Goal: Task Accomplishment & Management: Manage account settings

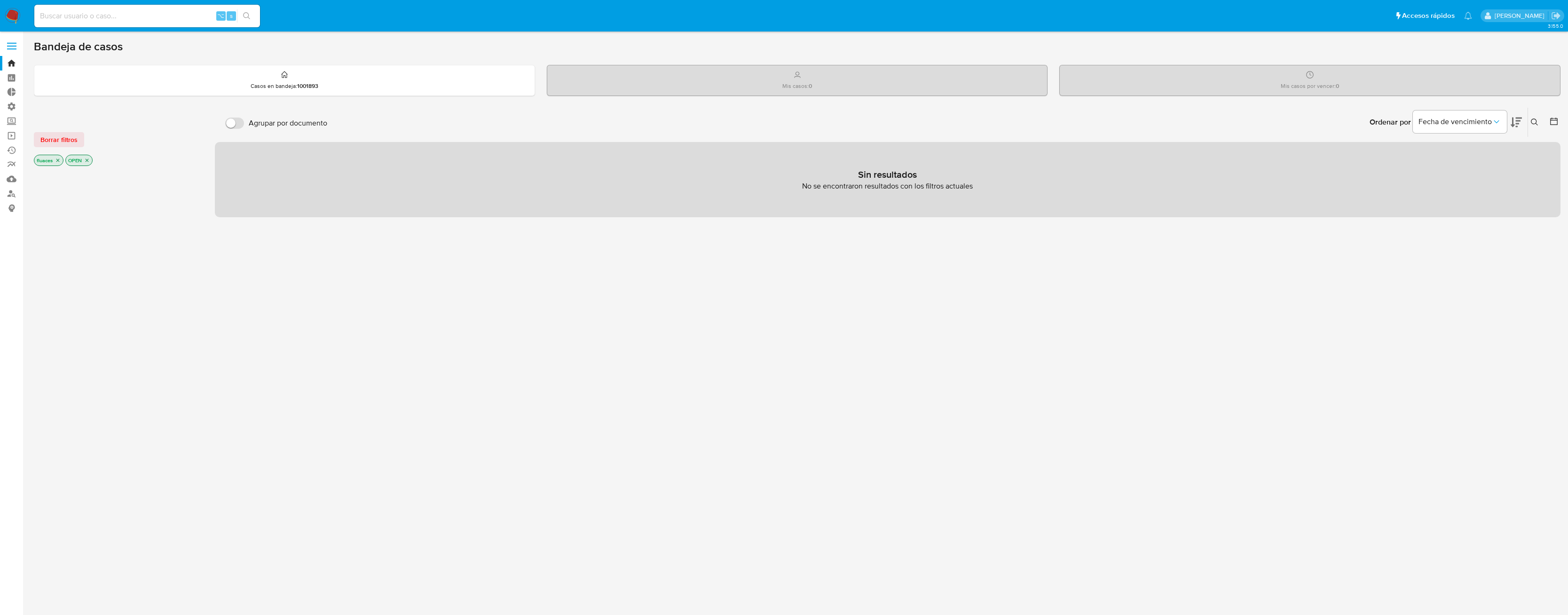
click at [13, 43] on span at bounding box center [12, 43] width 9 height 1
click at [0, 0] on input "checkbox" at bounding box center [0, 0] width 0 height 0
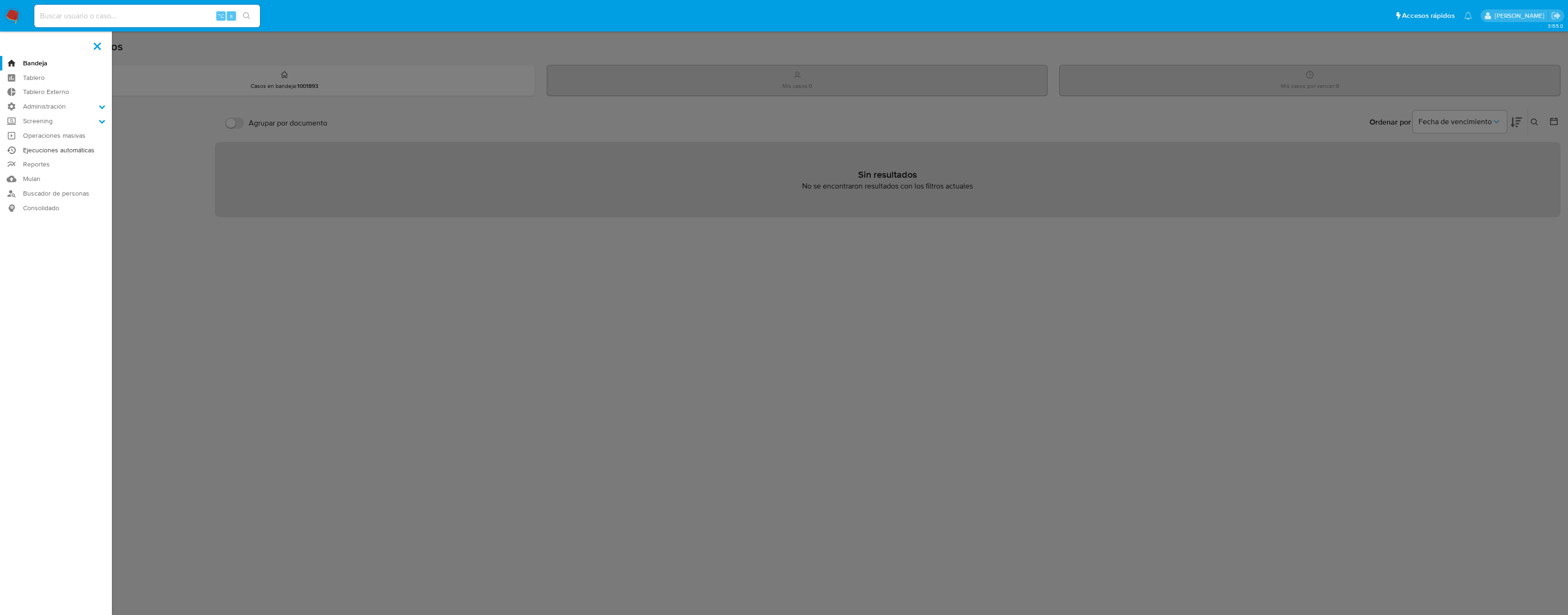
click at [57, 149] on link "Ejecuciones automáticas" at bounding box center [56, 150] width 112 height 15
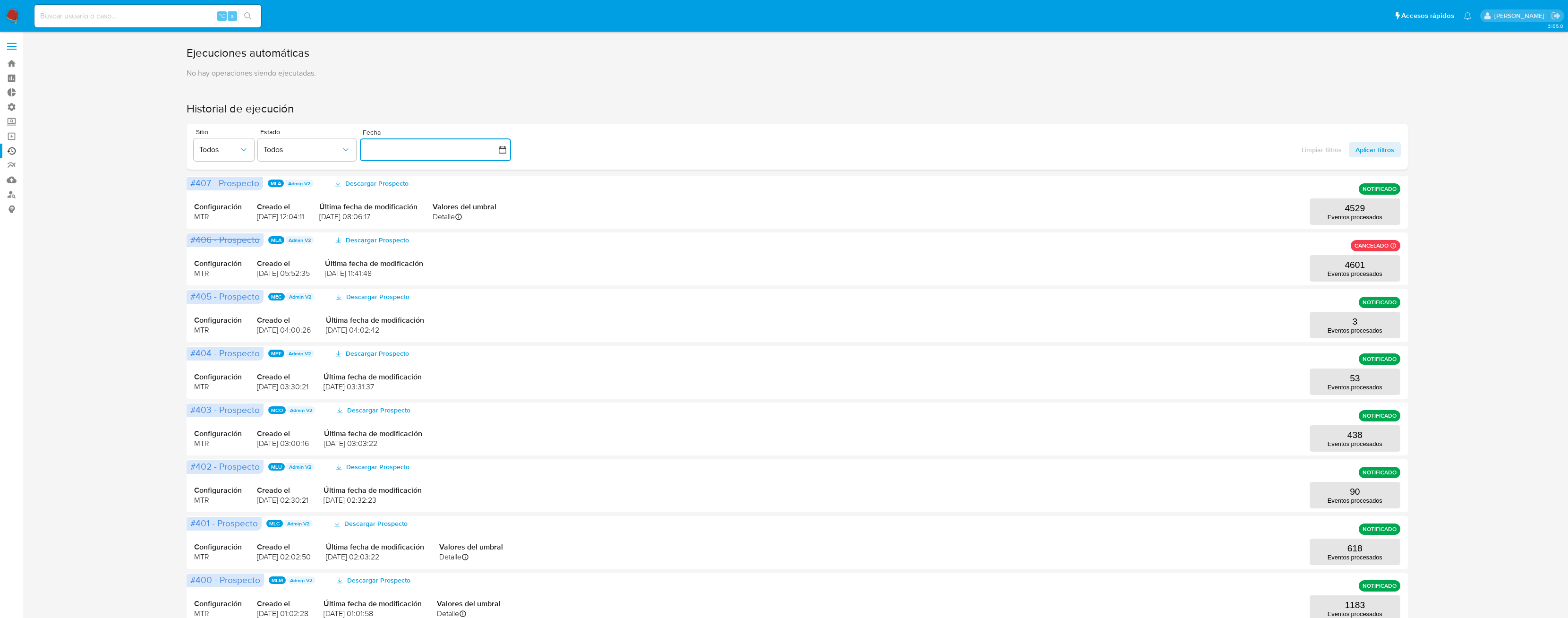
click at [405, 150] on button "button" at bounding box center [435, 150] width 151 height 23
click at [719, 152] on div "Sitio Todos Estado Todos Fecha inputDatePicker Limpiar filtros Aplicar filtros" at bounding box center [797, 146] width 1221 height 46
click at [11, 109] on label "Administración" at bounding box center [56, 107] width 112 height 15
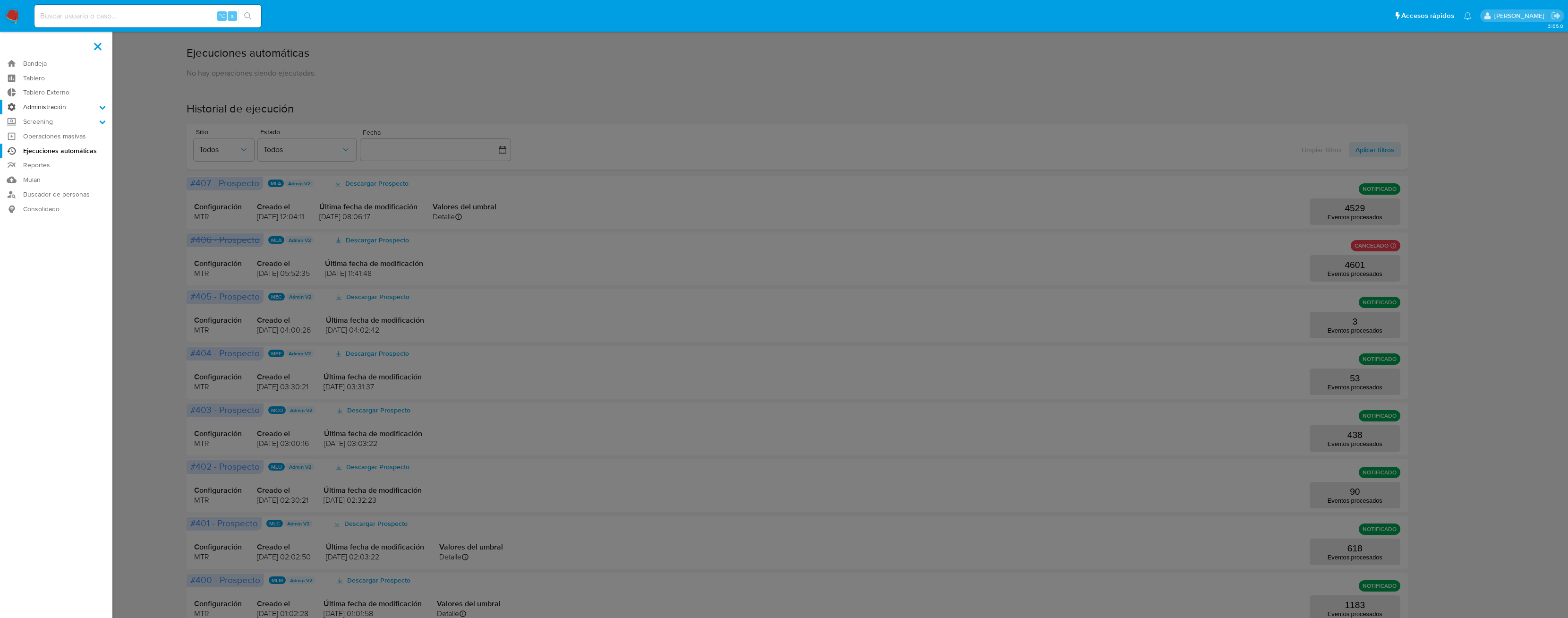
click at [0, 0] on input "Administración" at bounding box center [0, 0] width 0 height 0
click at [47, 119] on link "Reglas" at bounding box center [56, 120] width 112 height 12
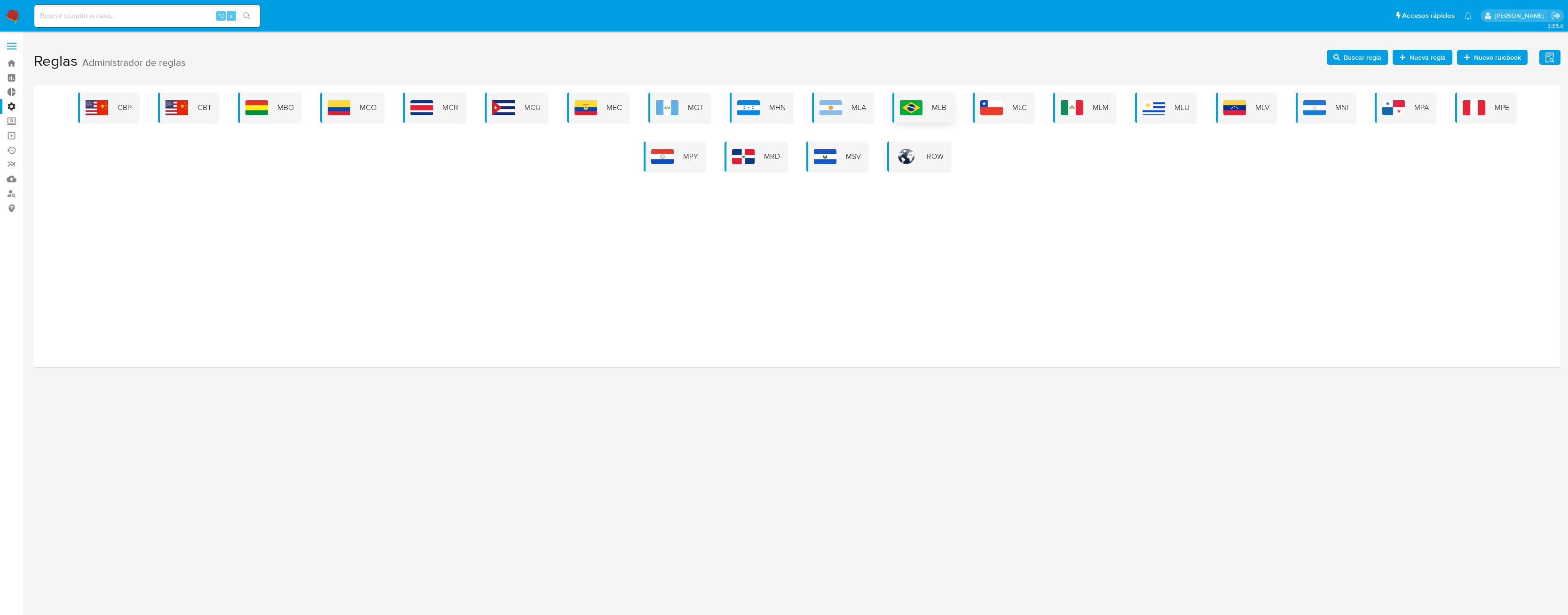
click at [917, 107] on img at bounding box center [911, 108] width 23 height 15
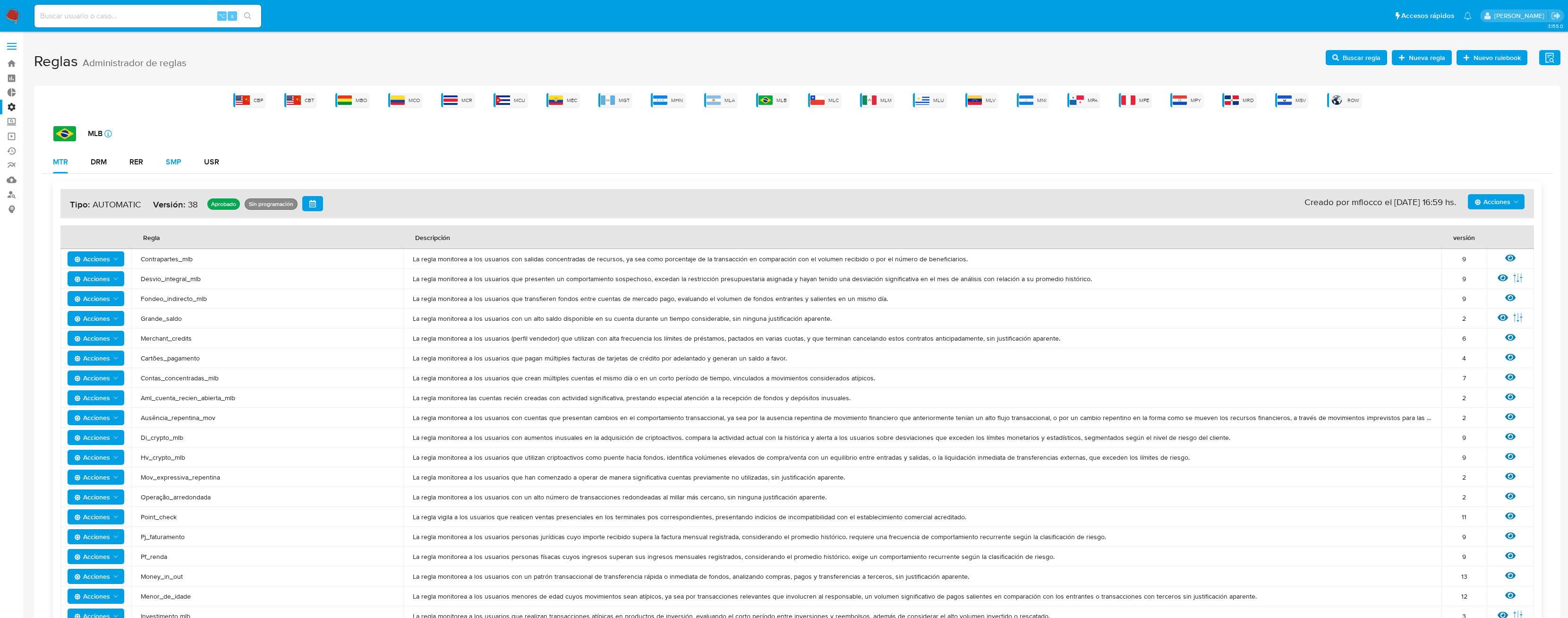
click at [178, 157] on div "SMP" at bounding box center [173, 162] width 15 height 23
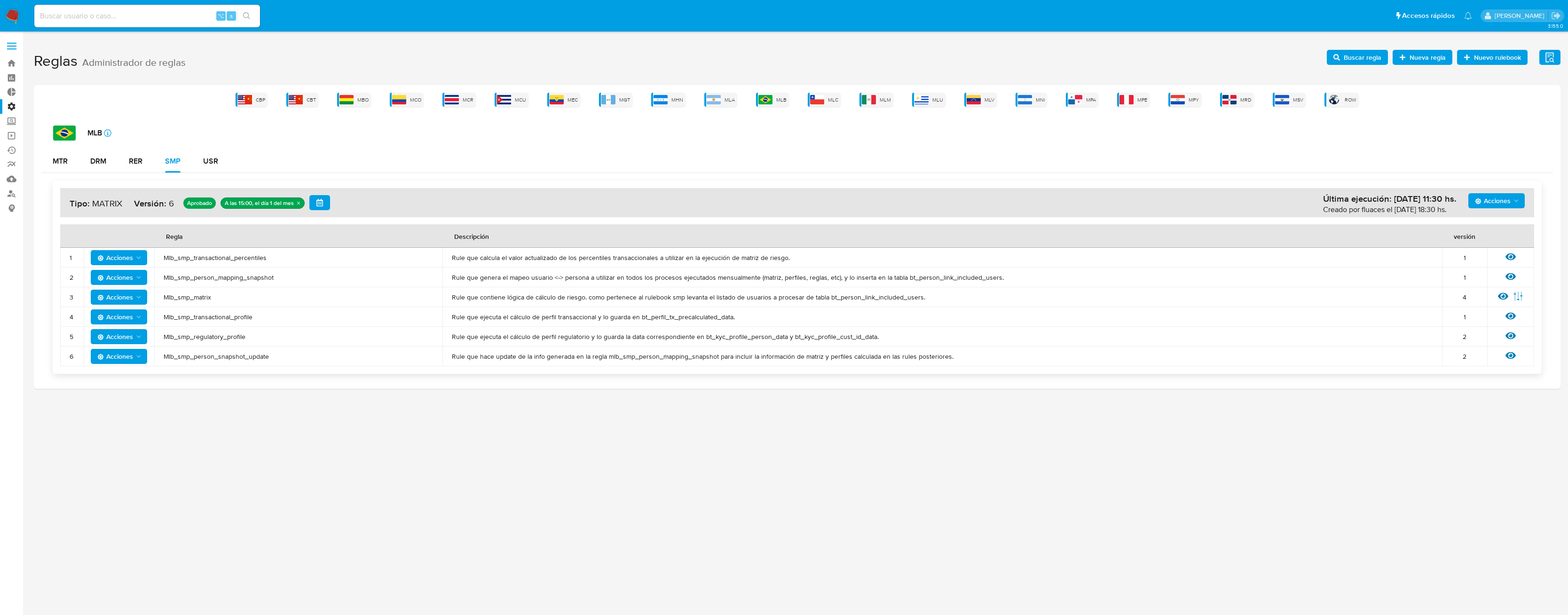
drag, startPoint x: 224, startPoint y: 297, endPoint x: 214, endPoint y: 280, distance: 19.7
click at [166, 298] on span "Mlb_smp_matrix" at bounding box center [298, 297] width 269 height 9
